Goal: Task Accomplishment & Management: Manage account settings

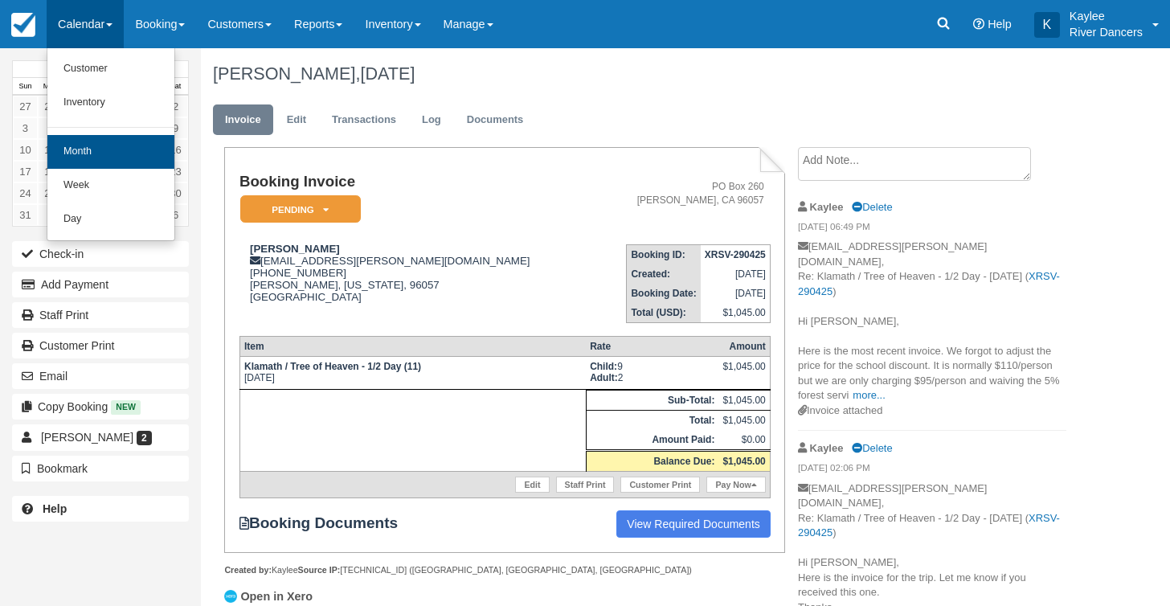
click at [90, 157] on link "Month" at bounding box center [110, 152] width 127 height 34
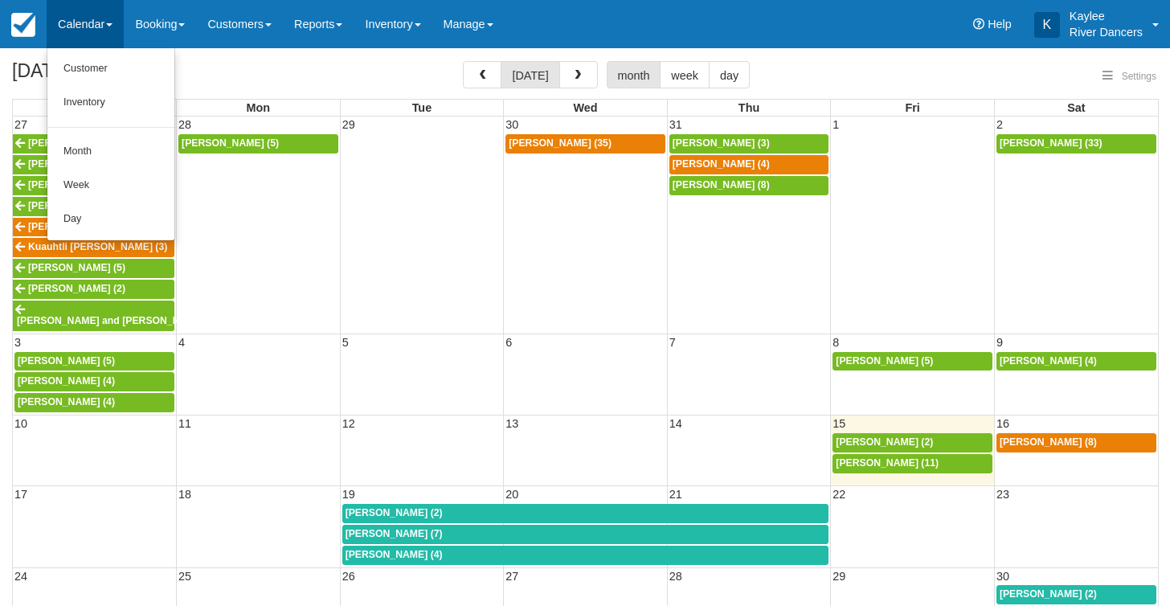
select select
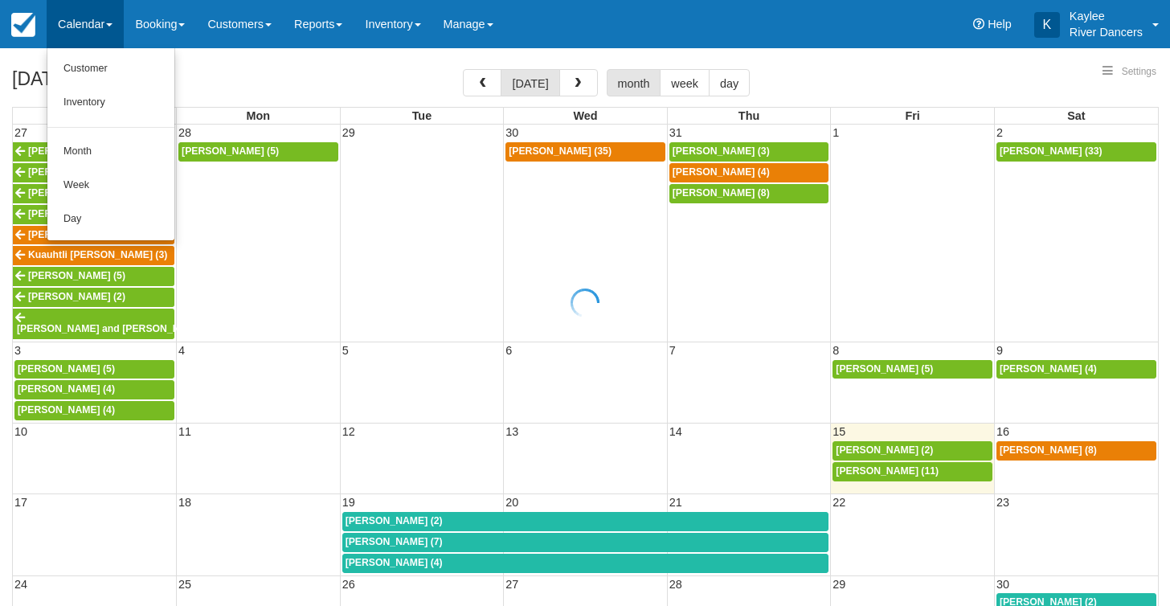
click at [102, 143] on div at bounding box center [585, 303] width 1170 height 606
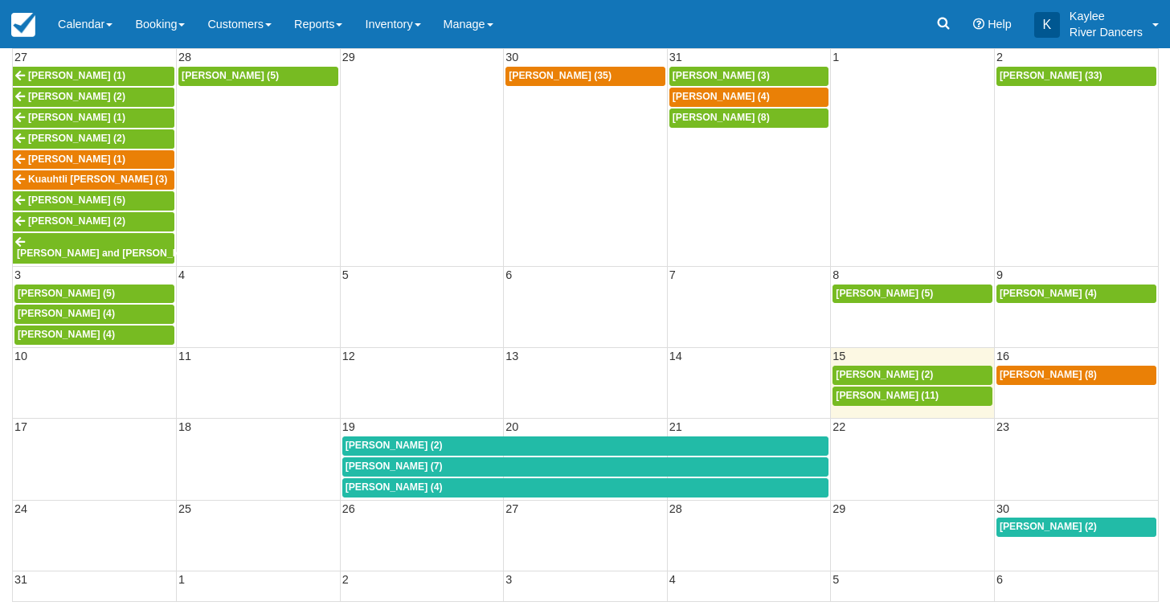
select select
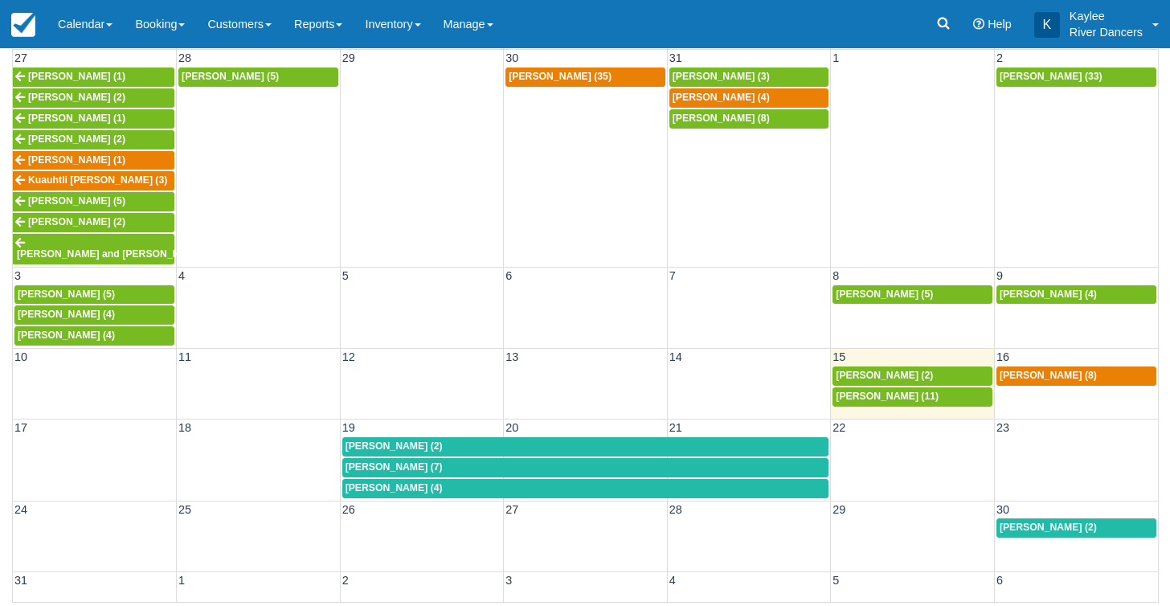
click at [1034, 80] on span "Leslie Damschroder (33)" at bounding box center [1051, 76] width 103 height 11
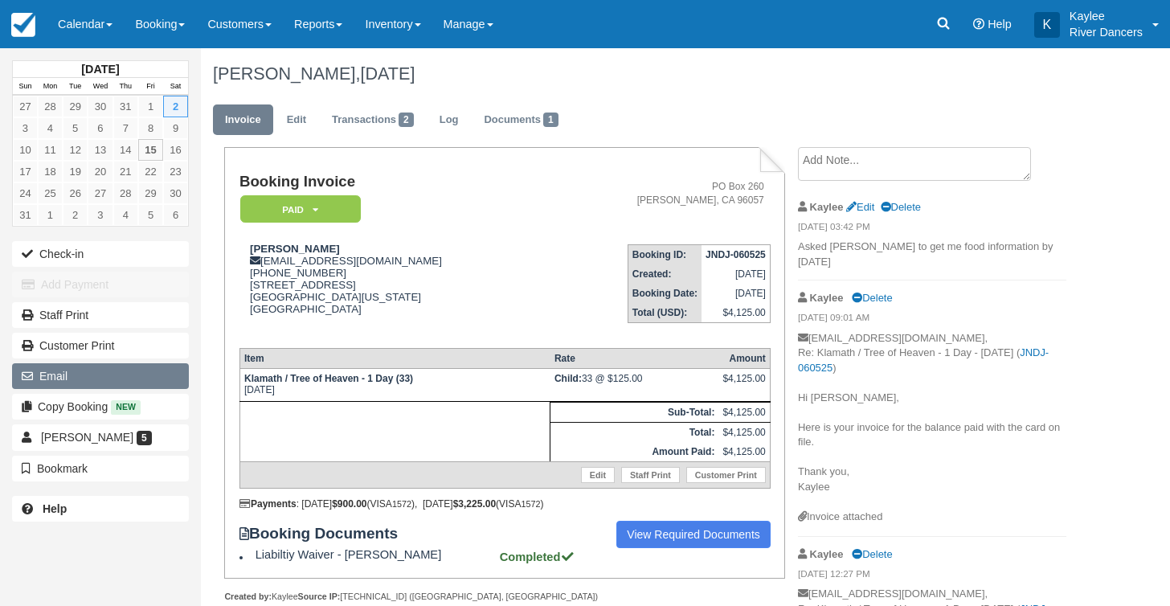
click at [63, 371] on button "Email" at bounding box center [100, 376] width 177 height 26
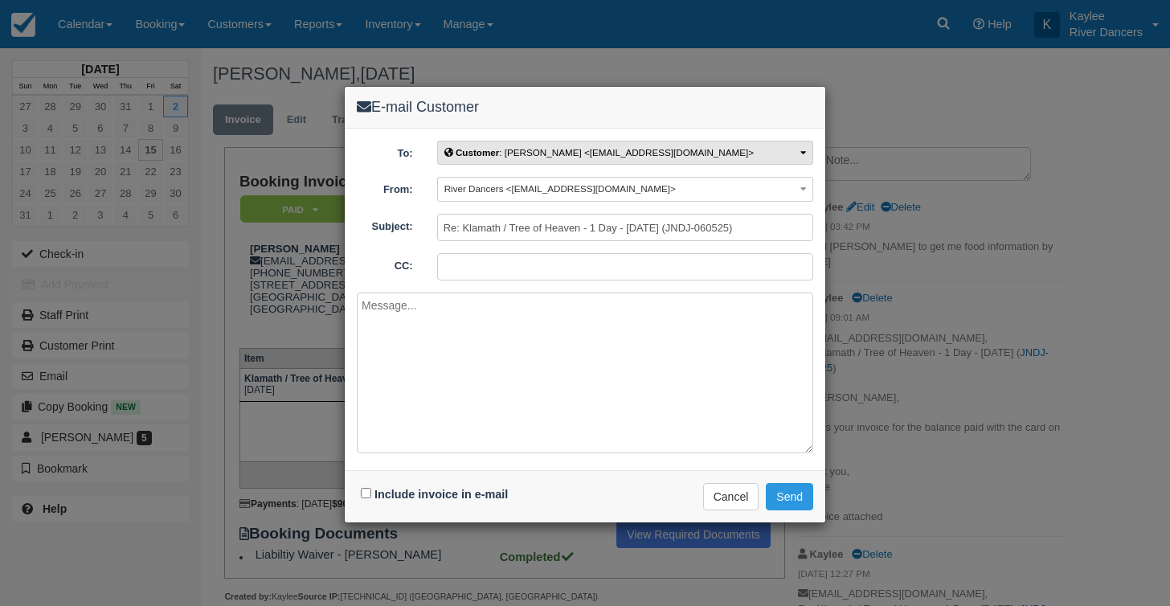
click at [773, 156] on button "Customer : Leslie Damschroder <ldamschroder@wayfinderfamily.org>" at bounding box center [625, 153] width 376 height 25
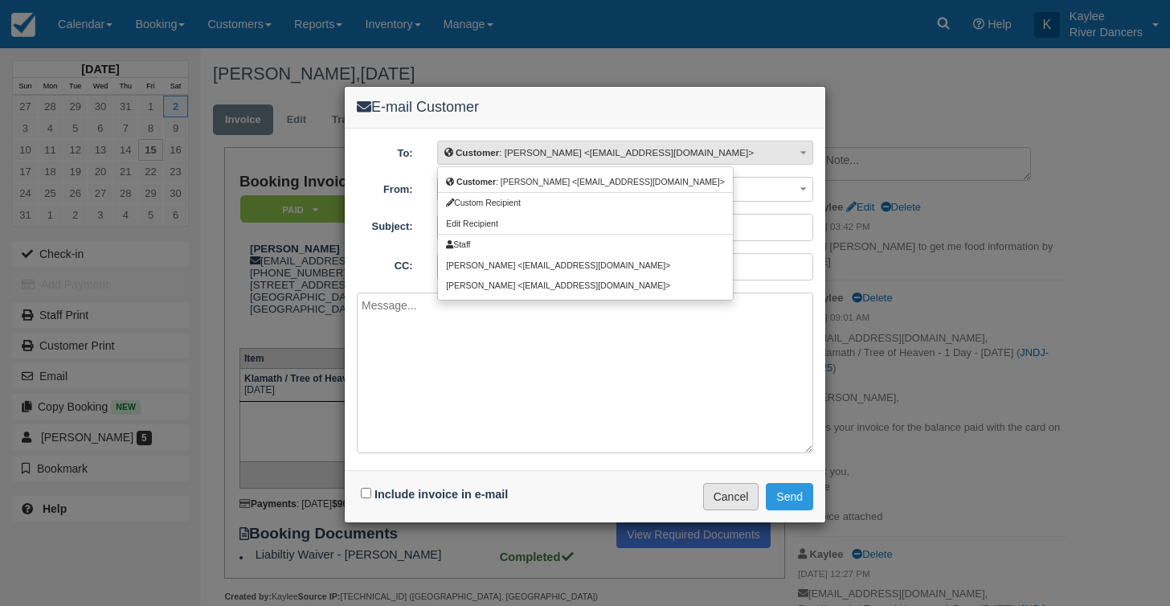
click at [732, 490] on button "Cancel" at bounding box center [731, 496] width 56 height 27
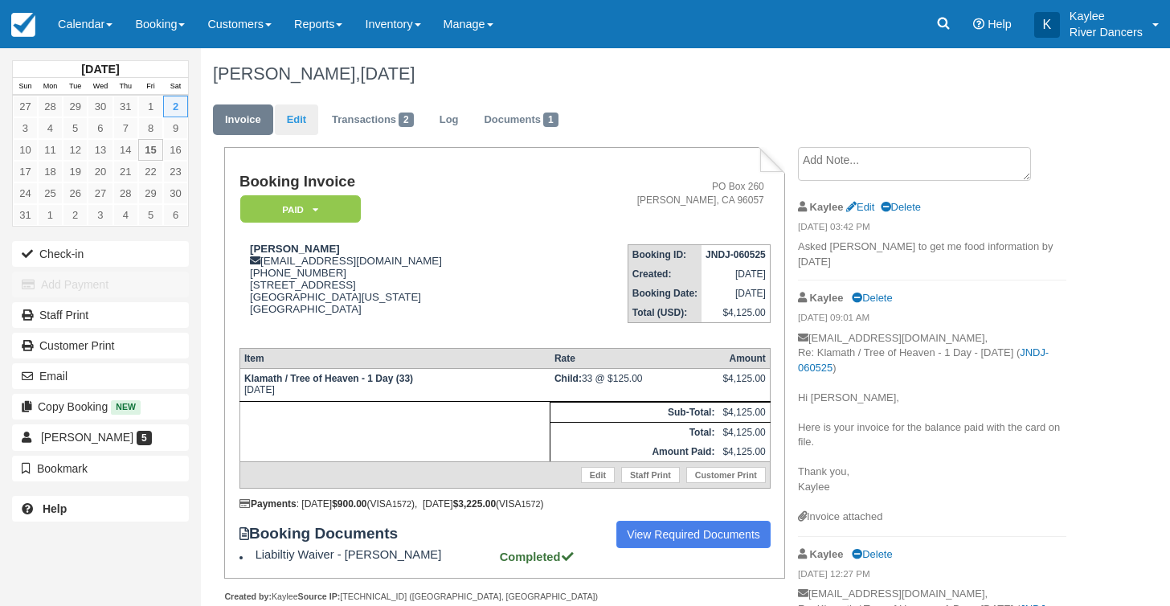
click at [298, 115] on link "Edit" at bounding box center [296, 120] width 43 height 31
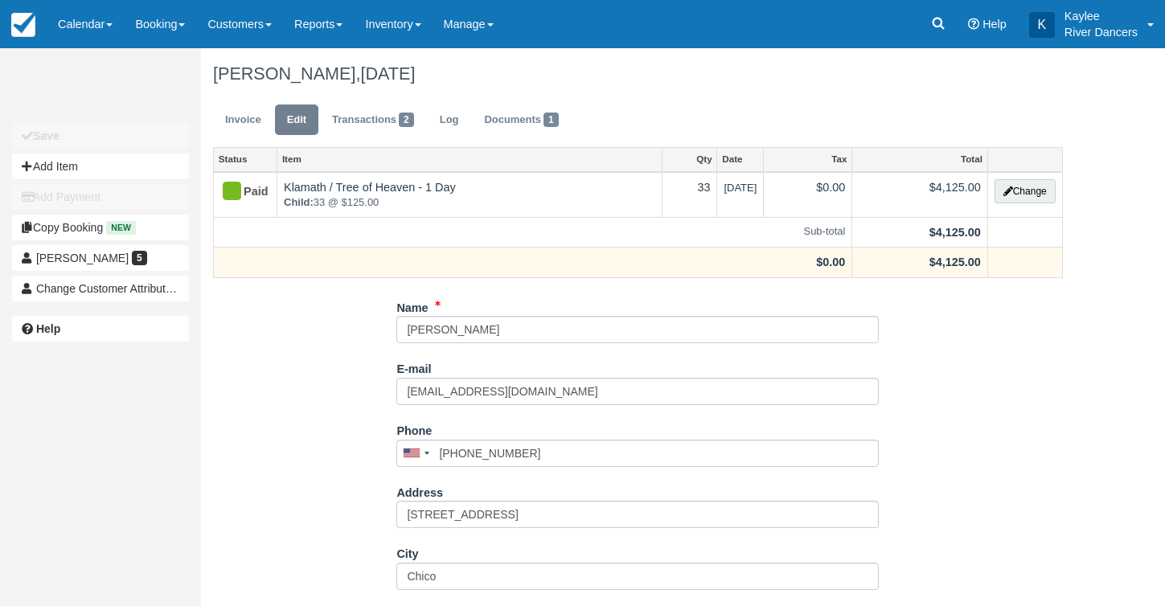
type input "(530) 826-6016"
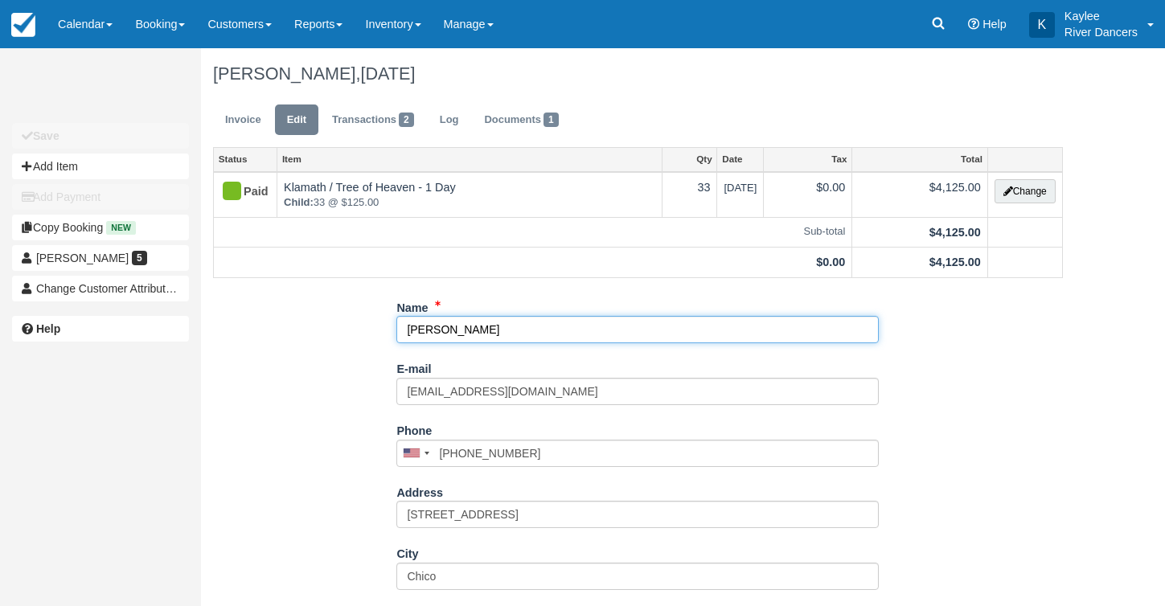
drag, startPoint x: 533, startPoint y: 331, endPoint x: 333, endPoint y: 325, distance: 200.3
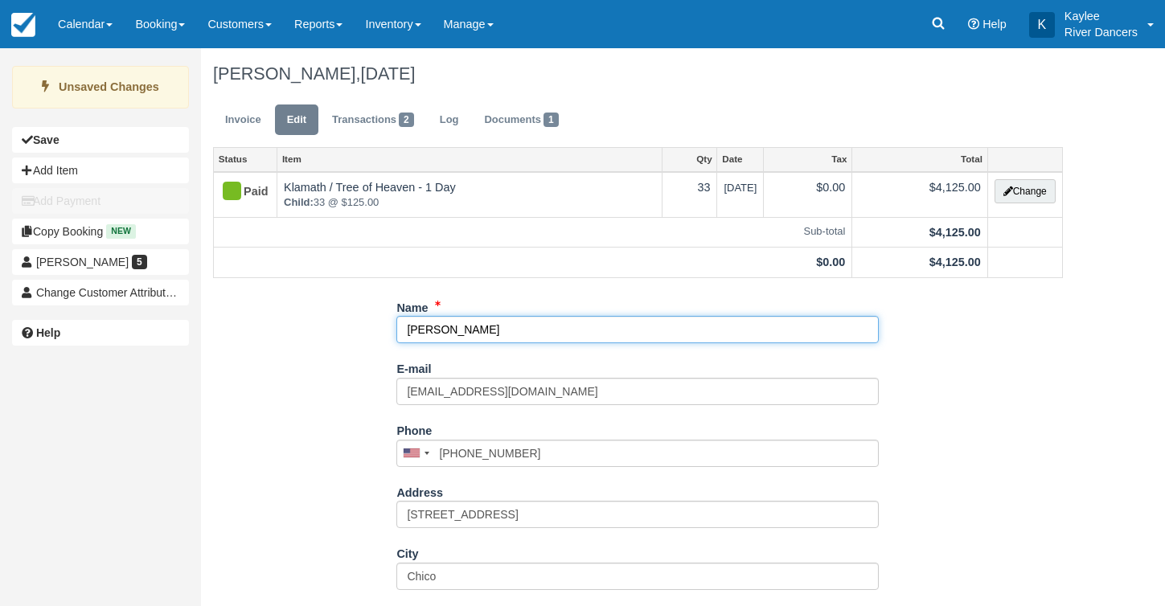
click at [465, 331] on input "Michelle Sprckk" at bounding box center [637, 329] width 482 height 27
type input "Michelle Sprockk"
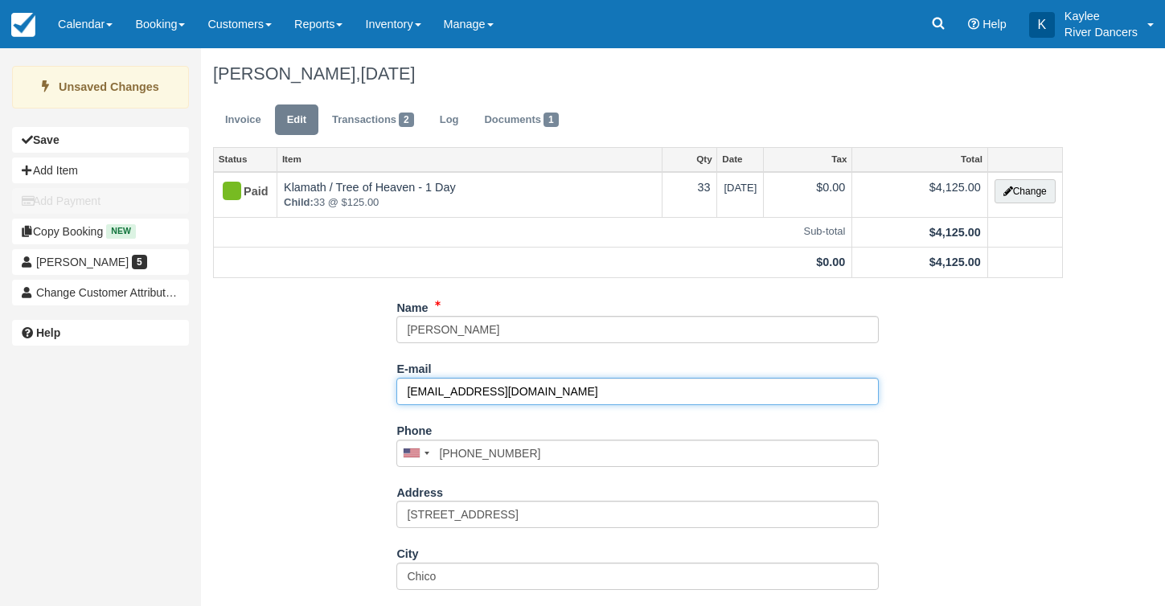
drag, startPoint x: 639, startPoint y: 389, endPoint x: 332, endPoint y: 404, distance: 307.5
drag, startPoint x: 573, startPoint y: 396, endPoint x: 373, endPoint y: 394, distance: 200.2
click at [373, 394] on div "Name Michelle Sprockk E-mail ldamschroder@wayfinderfamily.org Did you mean ? Ph…" at bounding box center [638, 578] width 874 height 569
type input "msprockk@wayfinderfamily.org"
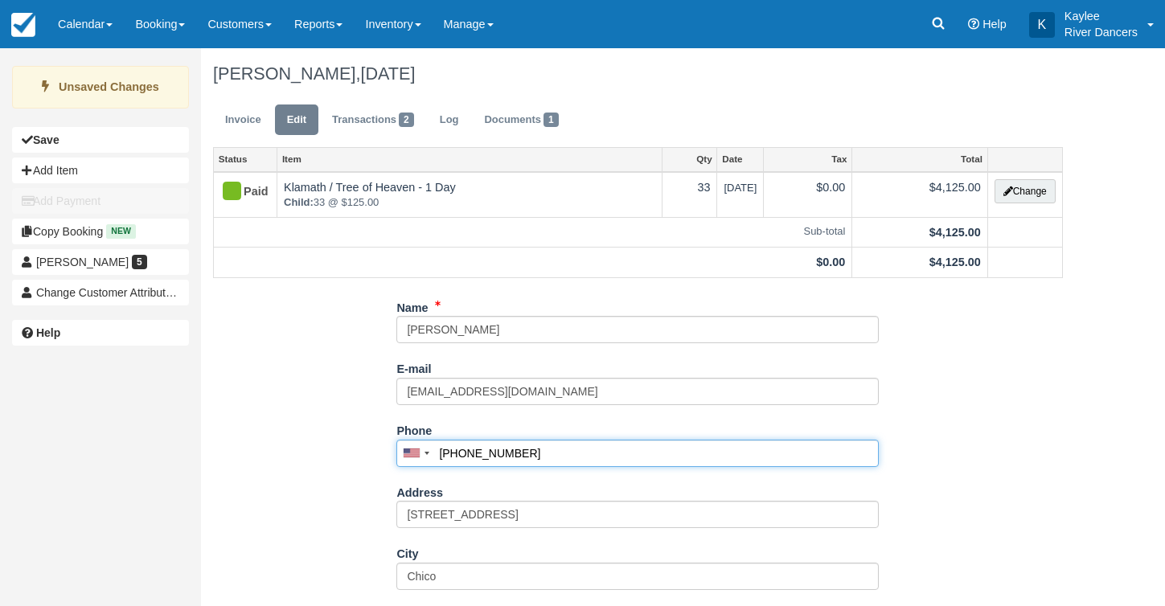
type input "(530) 639-1990"
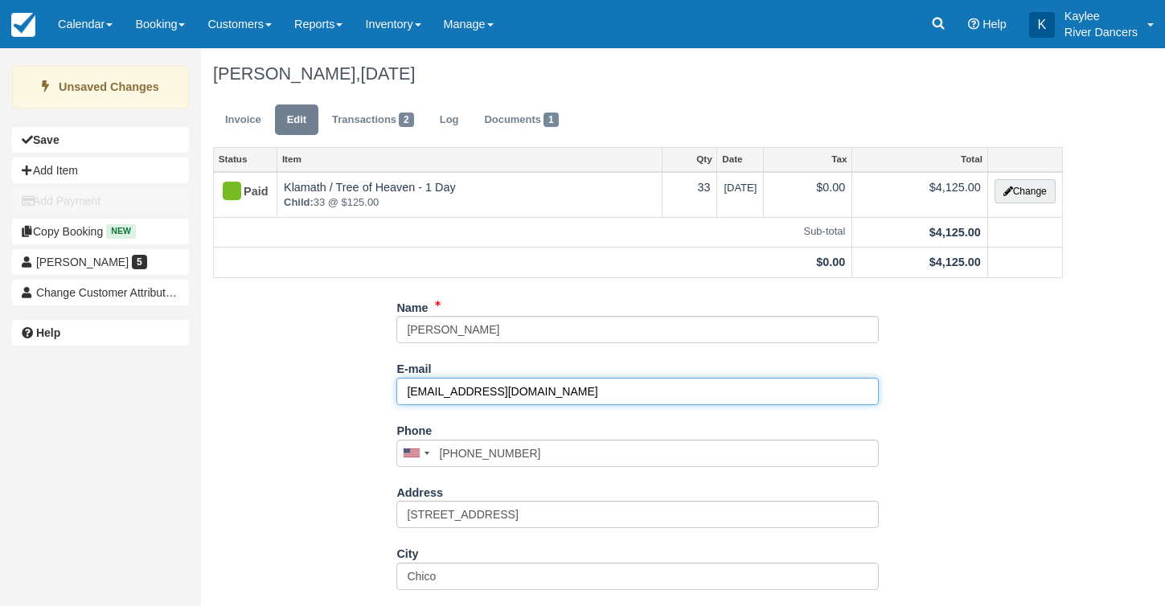
click at [454, 393] on input "msprockk@wayfinderfamily.org" at bounding box center [637, 391] width 482 height 27
type input "msprock@wayfinderfamily.org"
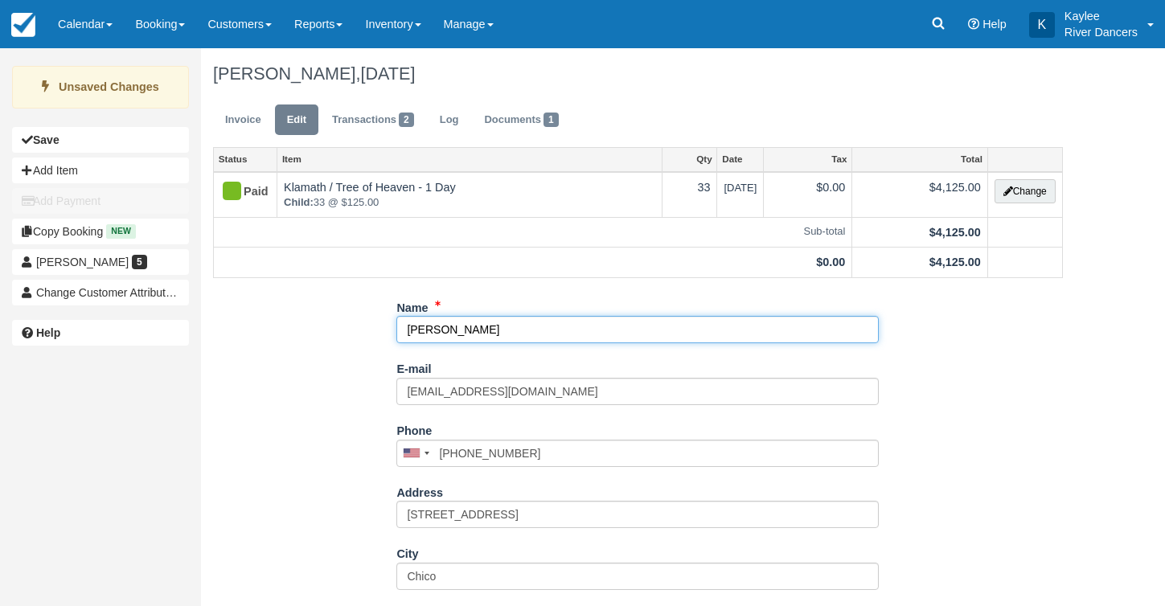
click at [502, 334] on input "Michelle Sprockk" at bounding box center [637, 329] width 482 height 27
type input "Michelle Sprock"
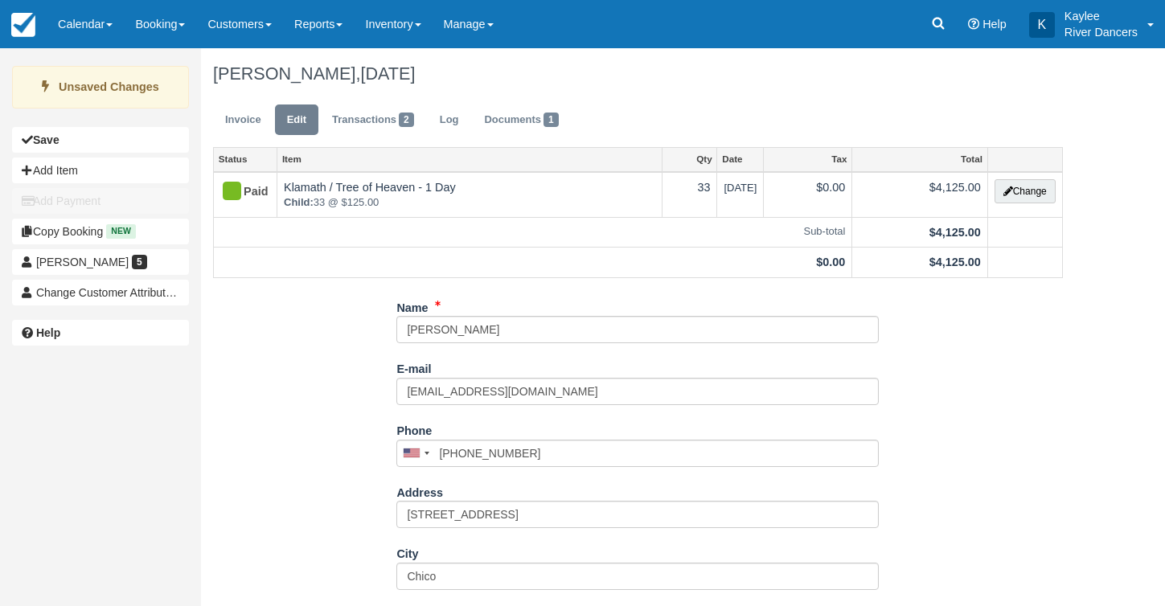
click at [267, 449] on div "Name Michelle Sprock E-mail msprock@wayfinderfamily.org Did you mean ? Phone Un…" at bounding box center [638, 578] width 874 height 569
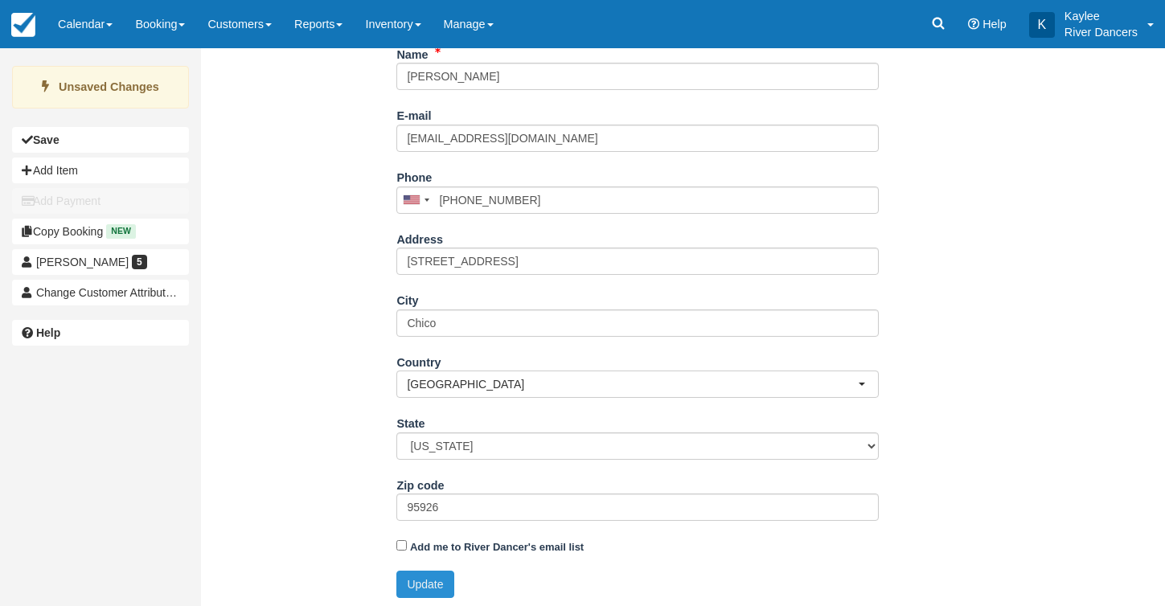
scroll to position [252, 0]
click at [418, 574] on button "Update" at bounding box center [424, 585] width 57 height 27
type input "+15306391990"
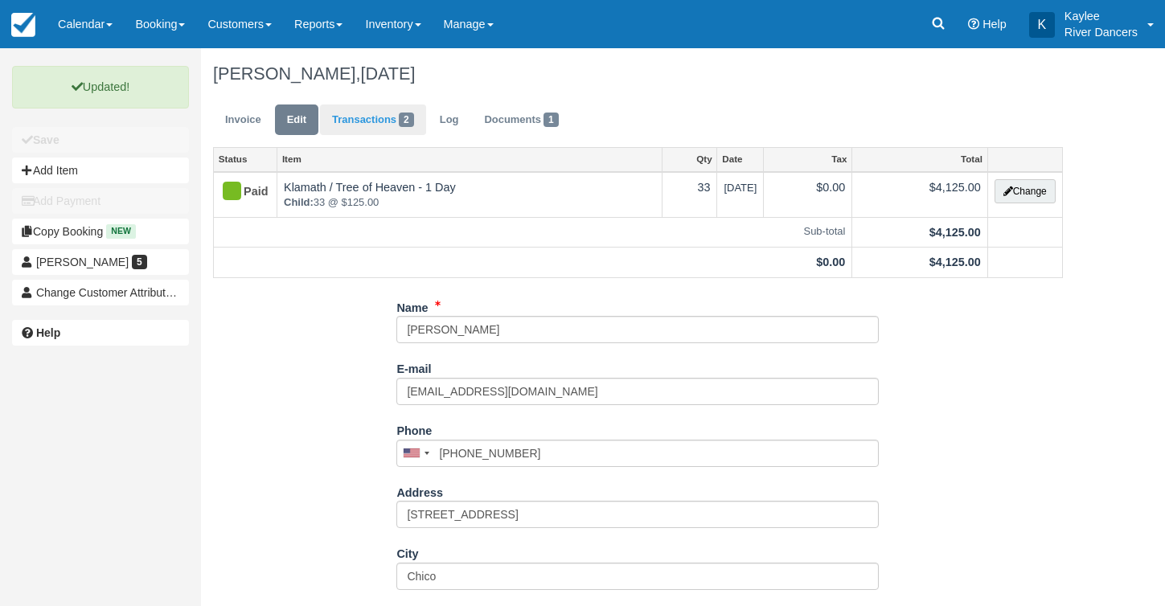
scroll to position [0, 0]
click at [226, 120] on link "Invoice" at bounding box center [243, 120] width 60 height 31
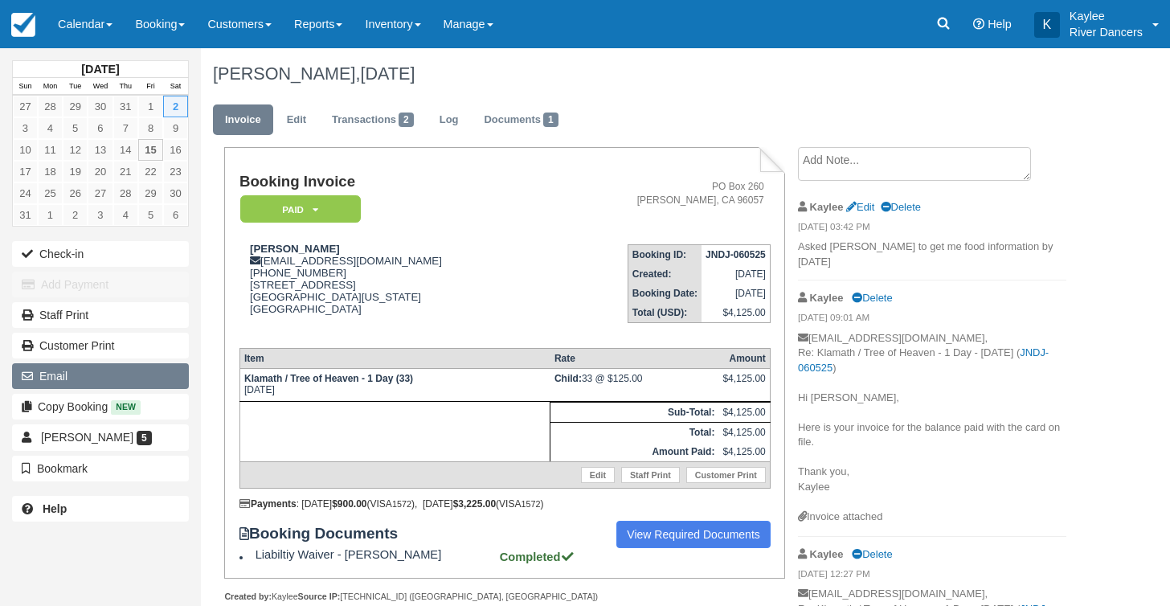
click at [67, 373] on button "Email" at bounding box center [100, 376] width 177 height 26
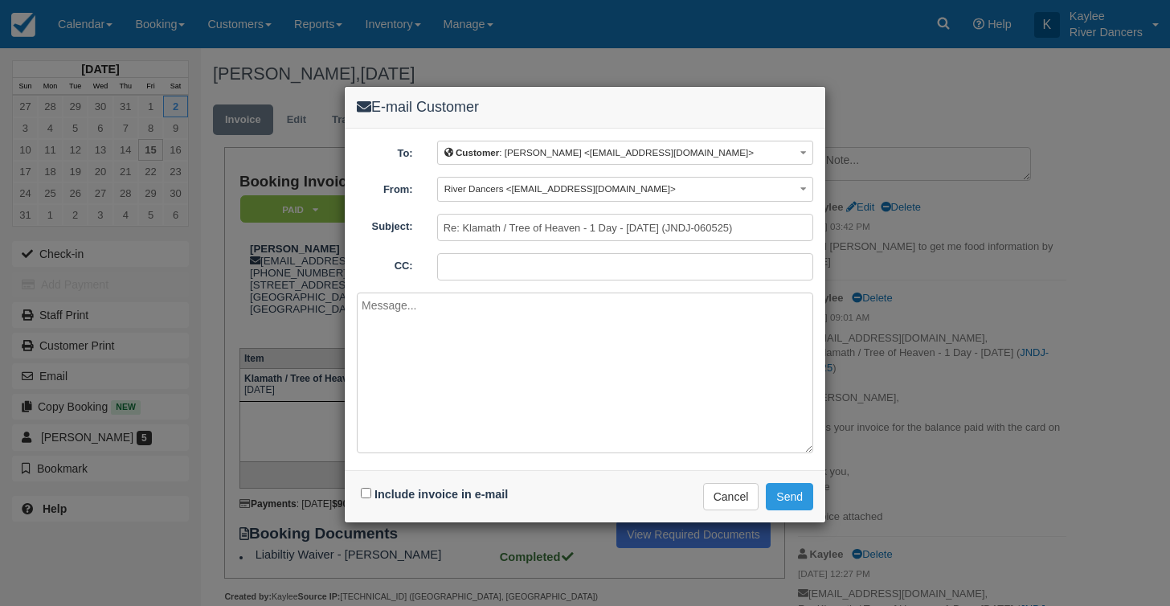
click at [366, 489] on input "Include invoice in e-mail" at bounding box center [366, 493] width 10 height 10
checkbox input "true"
click at [420, 367] on textarea at bounding box center [585, 373] width 457 height 161
type textarea "Hi Michelle, Attached is the invoice. Thanks, Kaylee"
click at [787, 496] on button "Send" at bounding box center [789, 496] width 47 height 27
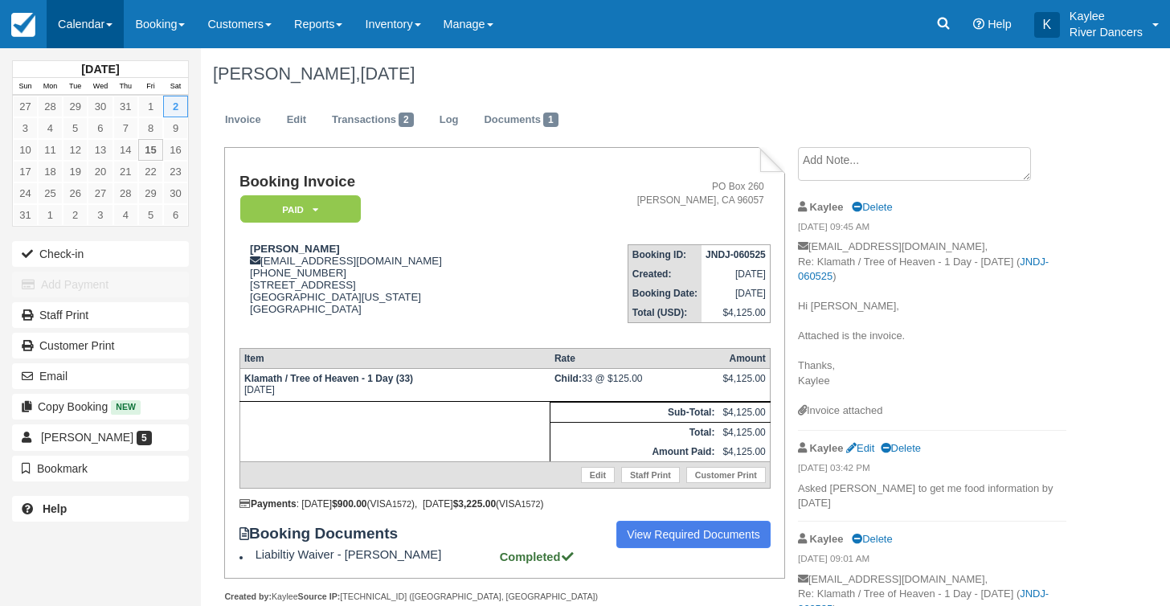
click at [79, 24] on link "Calendar" at bounding box center [85, 24] width 77 height 48
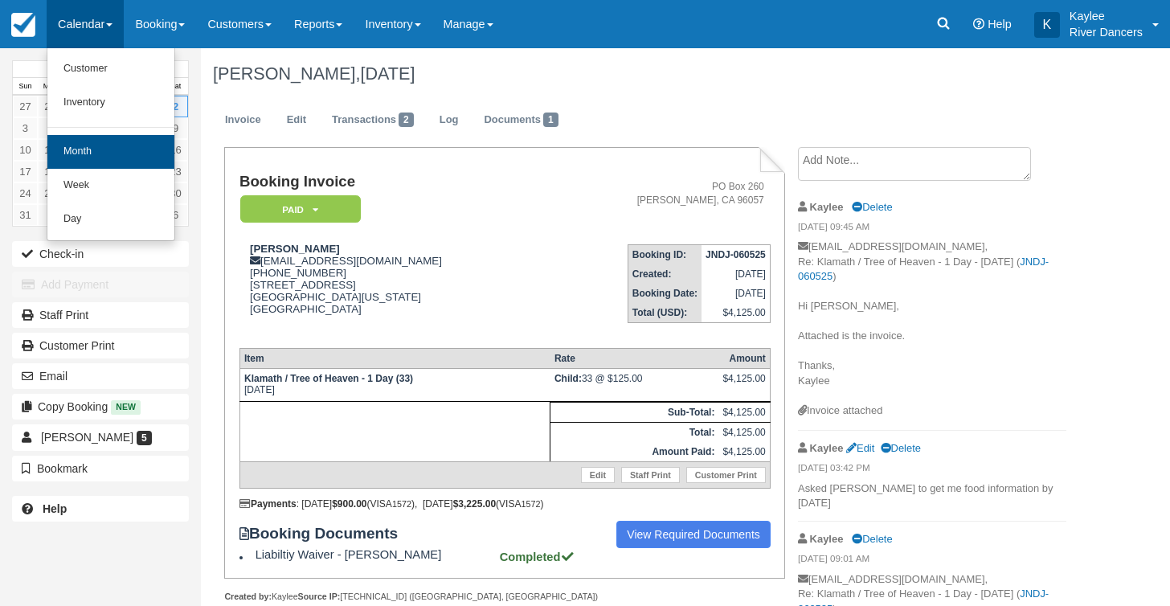
click at [89, 155] on link "Month" at bounding box center [110, 152] width 127 height 34
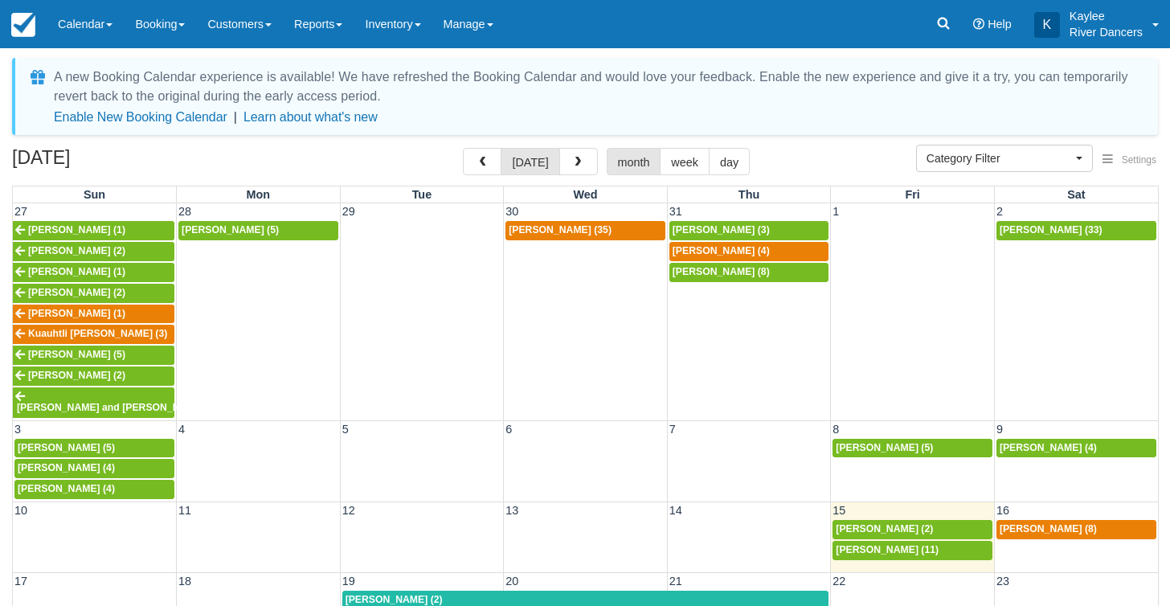
select select
